Goal: Transaction & Acquisition: Purchase product/service

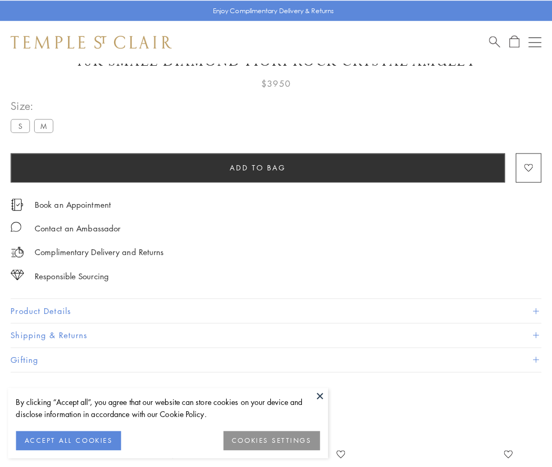
scroll to position [62, 0]
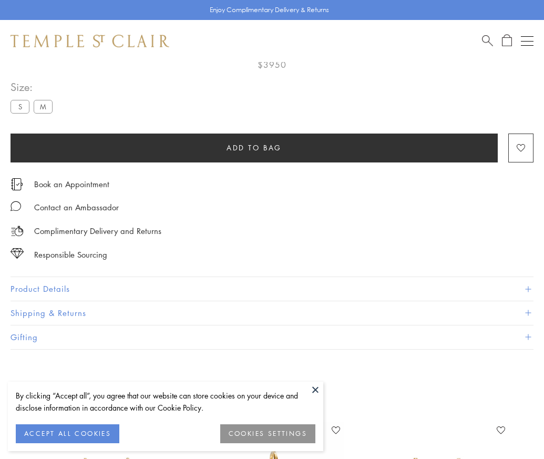
click at [254, 147] on span "Add to bag" at bounding box center [253, 148] width 55 height 12
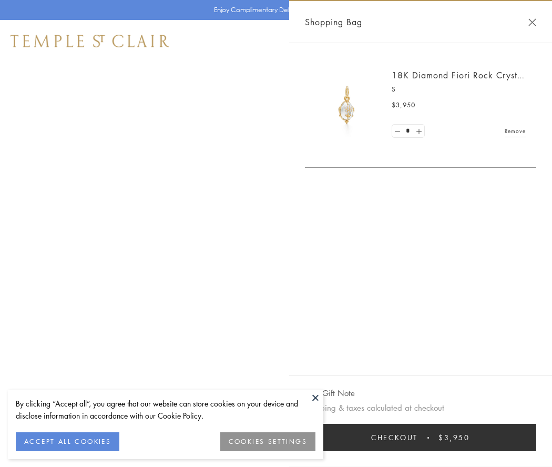
click at [420, 437] on button "Checkout $3,950" at bounding box center [420, 436] width 231 height 27
